Goal: Information Seeking & Learning: Learn about a topic

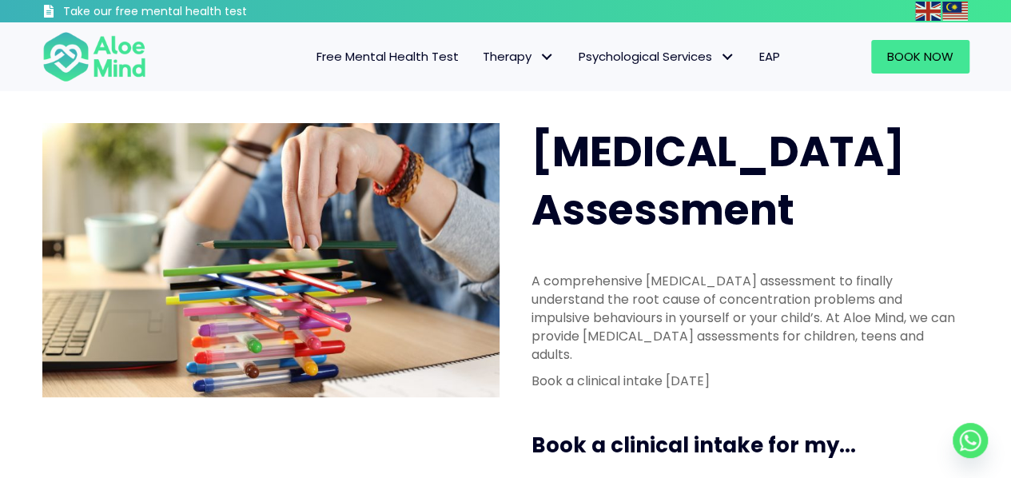
click at [385, 49] on span "Free Mental Health Test" at bounding box center [388, 56] width 142 height 17
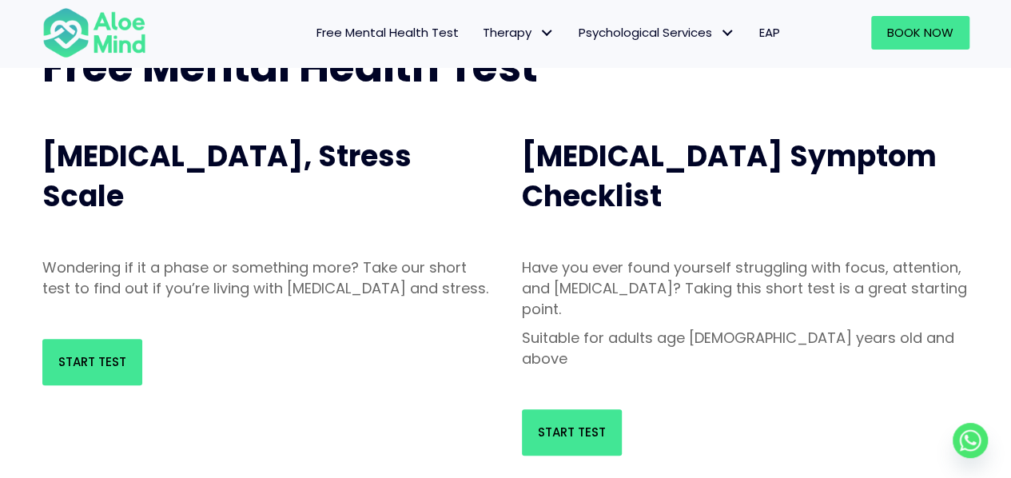
scroll to position [131, 0]
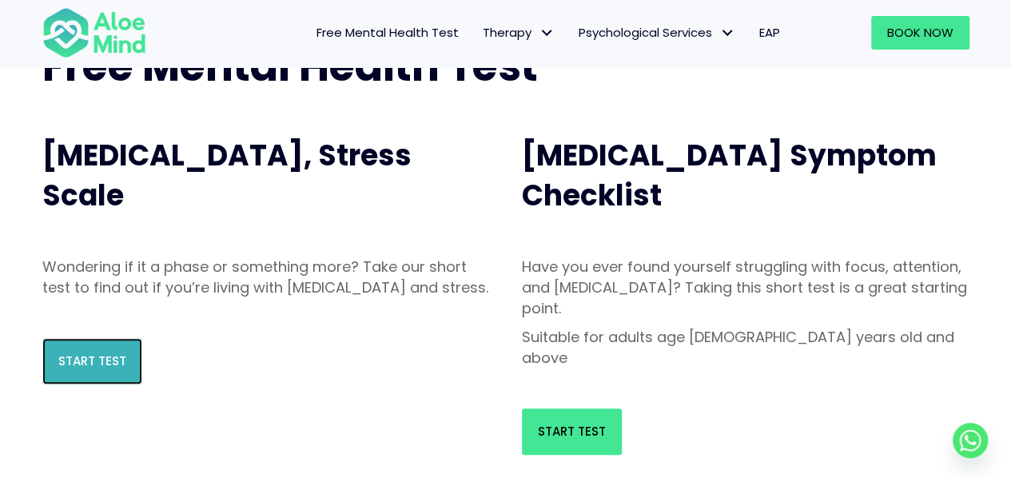
click at [81, 372] on link "Start Test" at bounding box center [92, 361] width 100 height 46
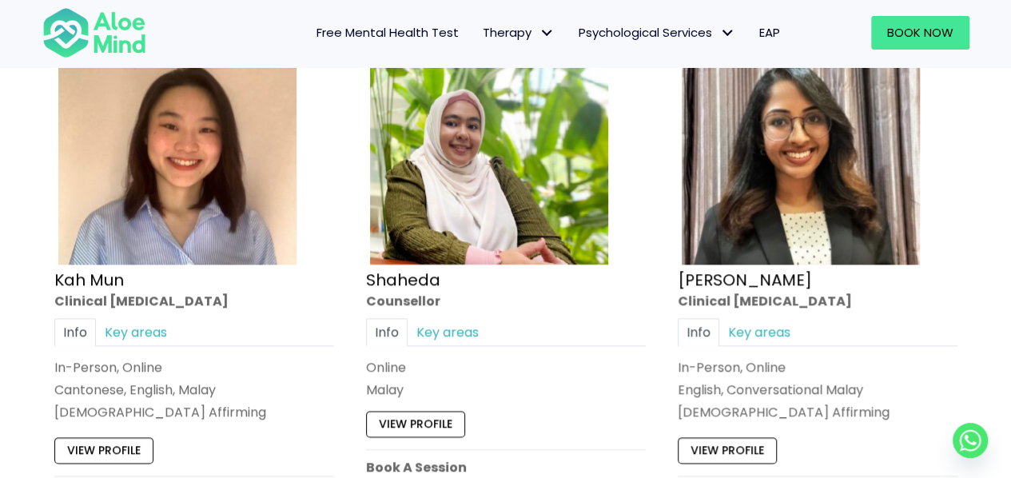
scroll to position [863, 0]
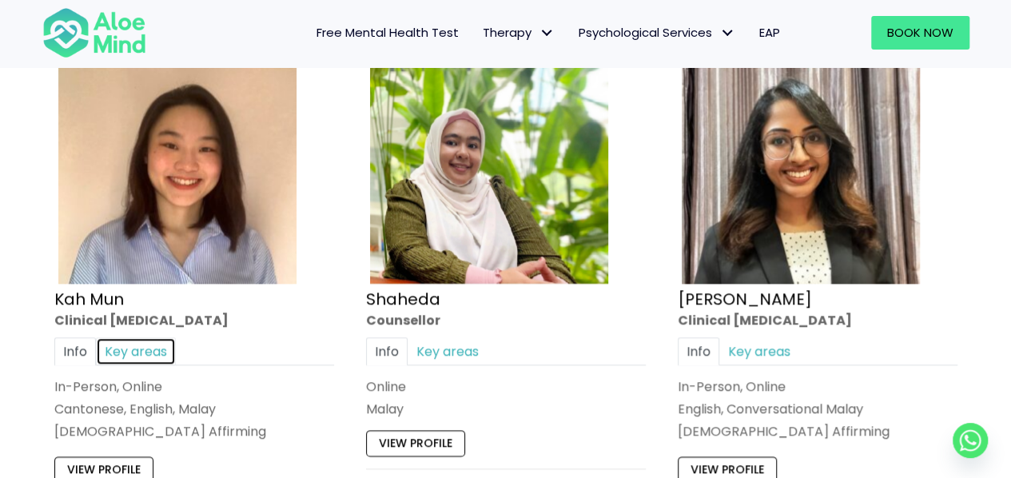
click at [136, 355] on link "Key areas" at bounding box center [136, 351] width 80 height 28
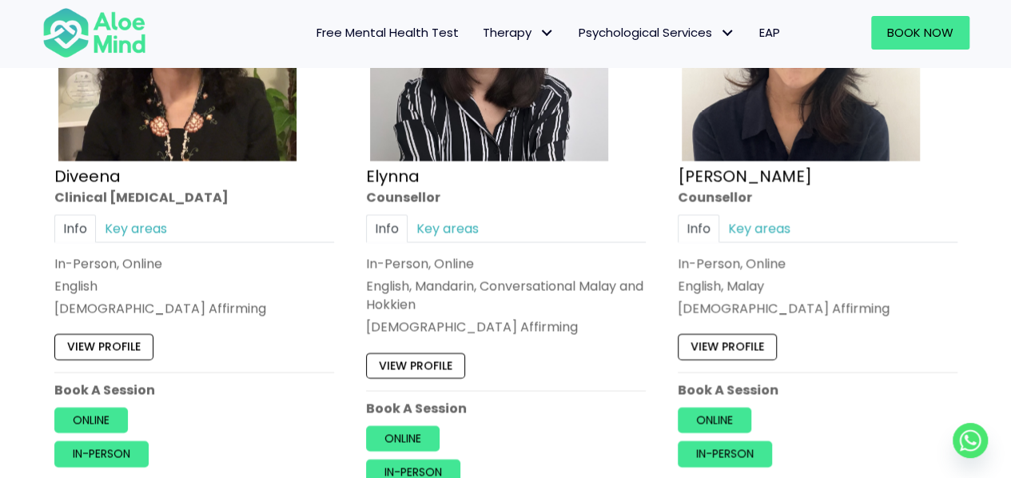
scroll to position [1580, 0]
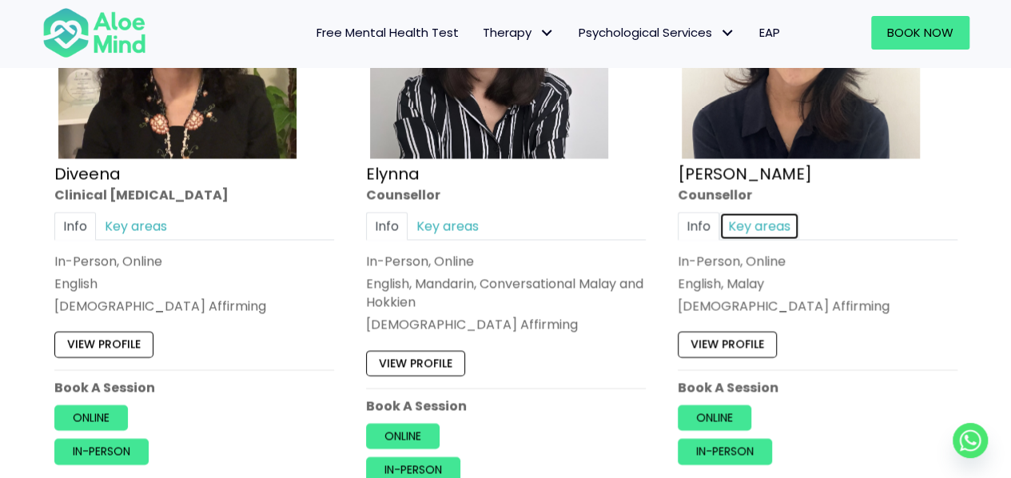
click at [748, 218] on link "Key areas" at bounding box center [760, 226] width 80 height 28
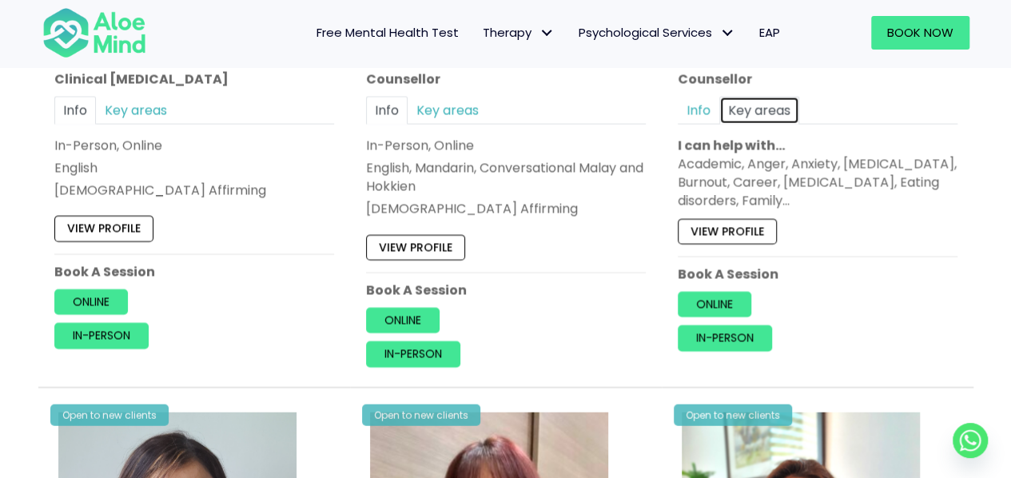
scroll to position [1699, 0]
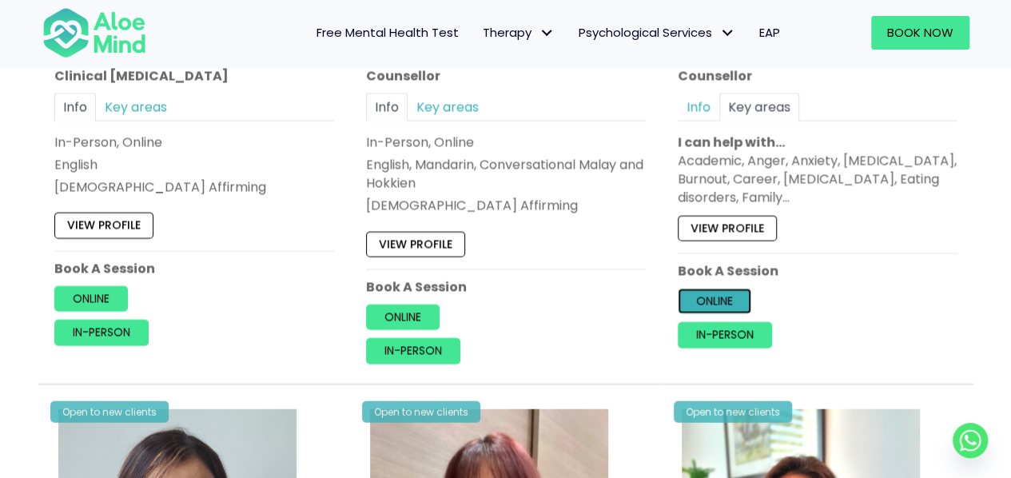
click at [732, 301] on link "Online" at bounding box center [715, 302] width 74 height 26
click at [363, 42] on link "Free Mental Health Test" at bounding box center [388, 33] width 166 height 34
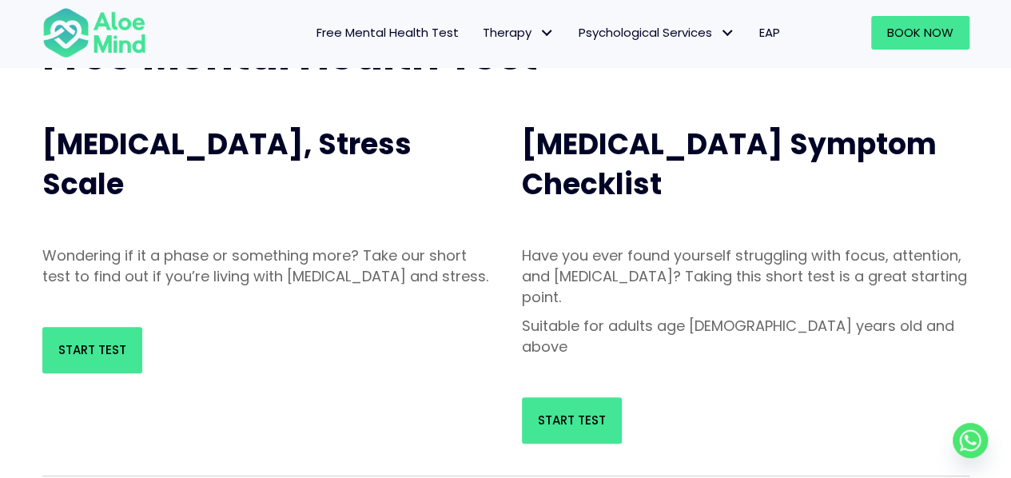
click at [572, 381] on div "Start Test" at bounding box center [746, 420] width 480 height 78
click at [577, 404] on div "Start Test" at bounding box center [746, 420] width 480 height 78
click at [590, 397] on link "Start Test" at bounding box center [572, 420] width 100 height 46
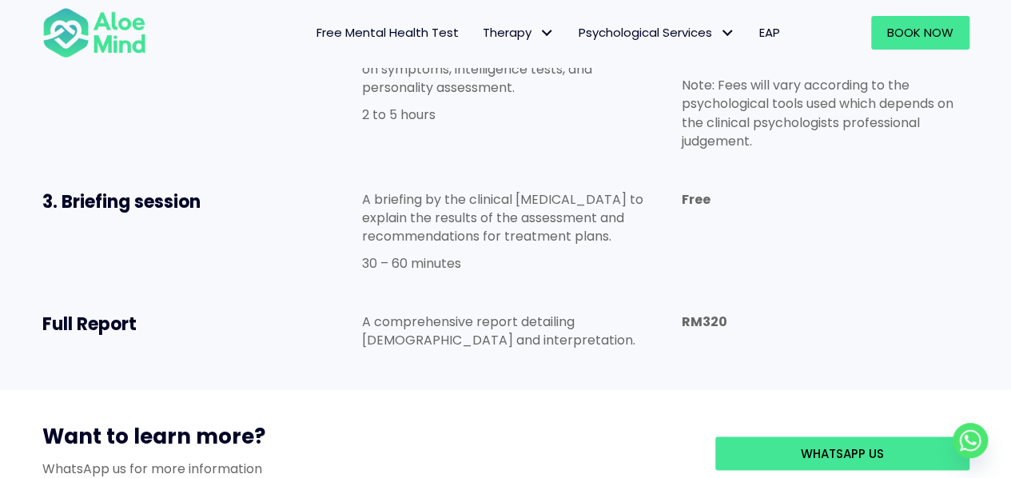
scroll to position [1147, 0]
